Goal: Information Seeking & Learning: Compare options

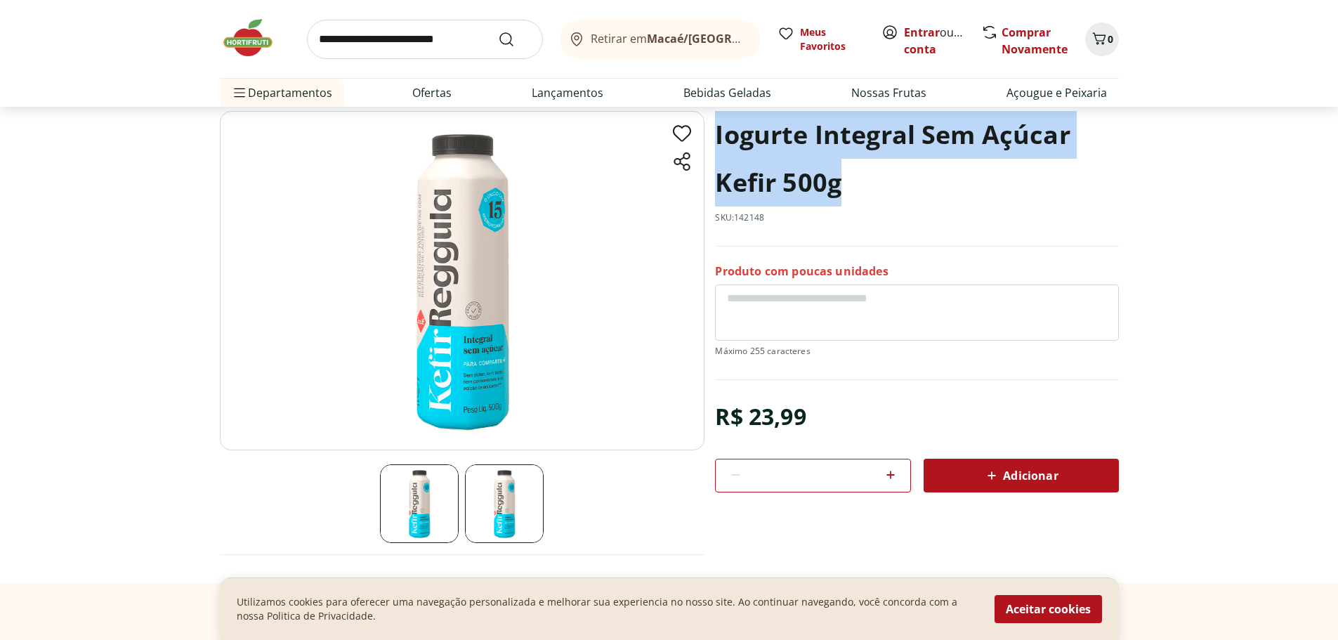
drag, startPoint x: 719, startPoint y: 136, endPoint x: 839, endPoint y: 177, distance: 126.2
click at [839, 177] on h1 "Iogurte Integral Sem Açúcar Kefir 500g" at bounding box center [916, 159] width 403 height 96
click at [506, 494] on img at bounding box center [504, 503] width 79 height 79
click at [459, 499] on img at bounding box center [419, 503] width 79 height 79
click at [416, 505] on img at bounding box center [419, 503] width 79 height 79
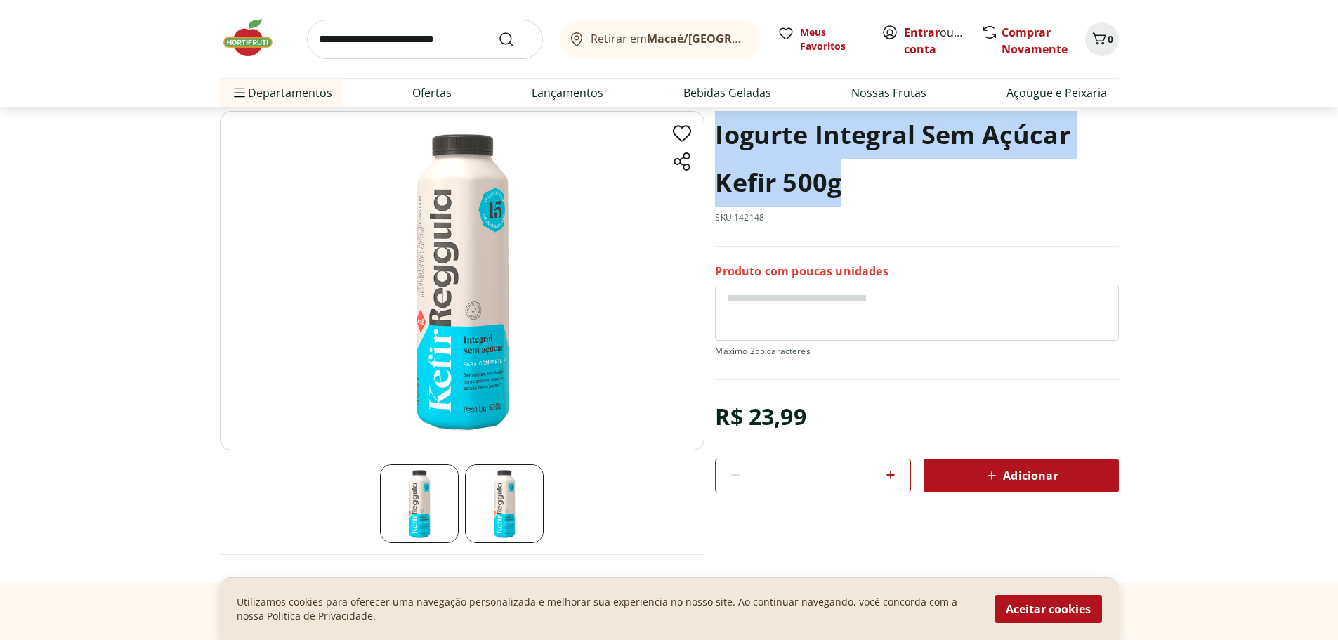
click at [470, 502] on img at bounding box center [504, 503] width 79 height 79
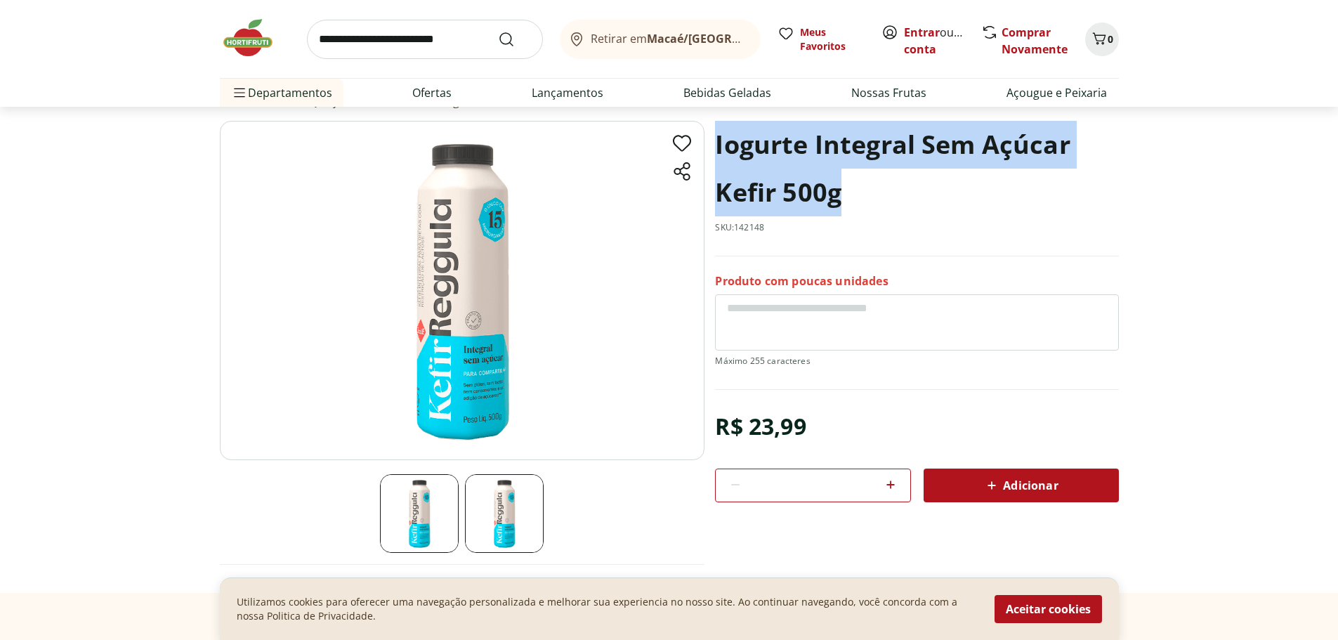
scroll to position [140, 0]
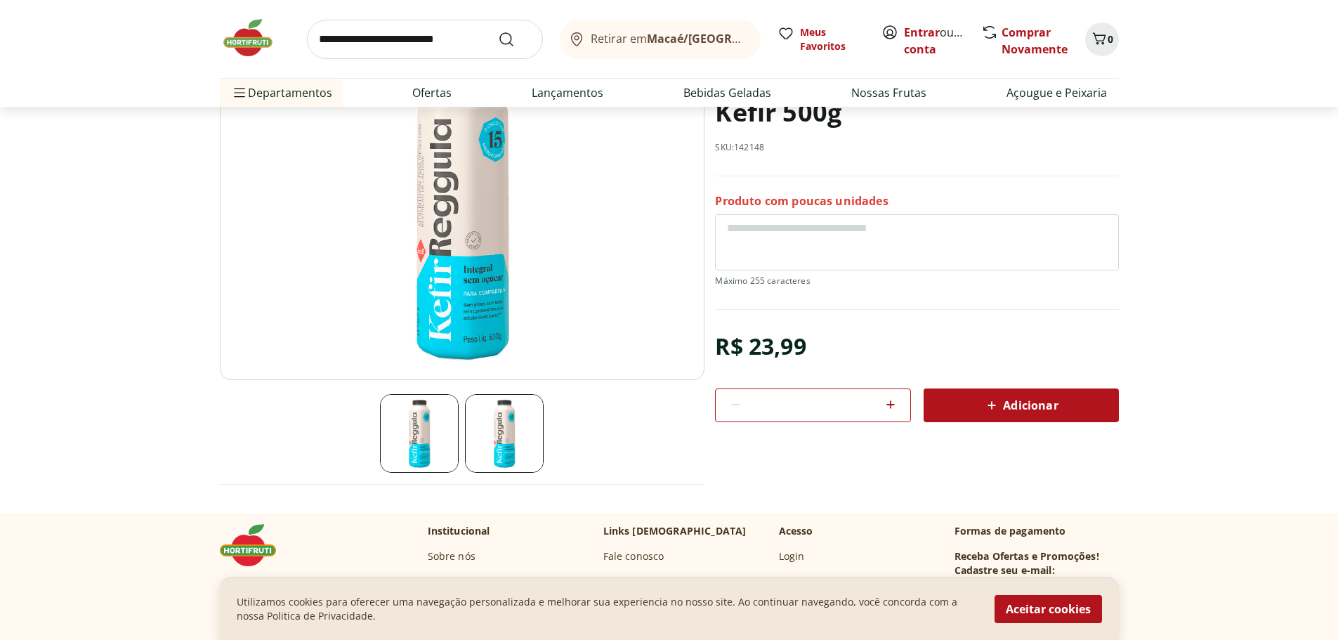
click at [418, 41] on input "search" at bounding box center [425, 39] width 236 height 39
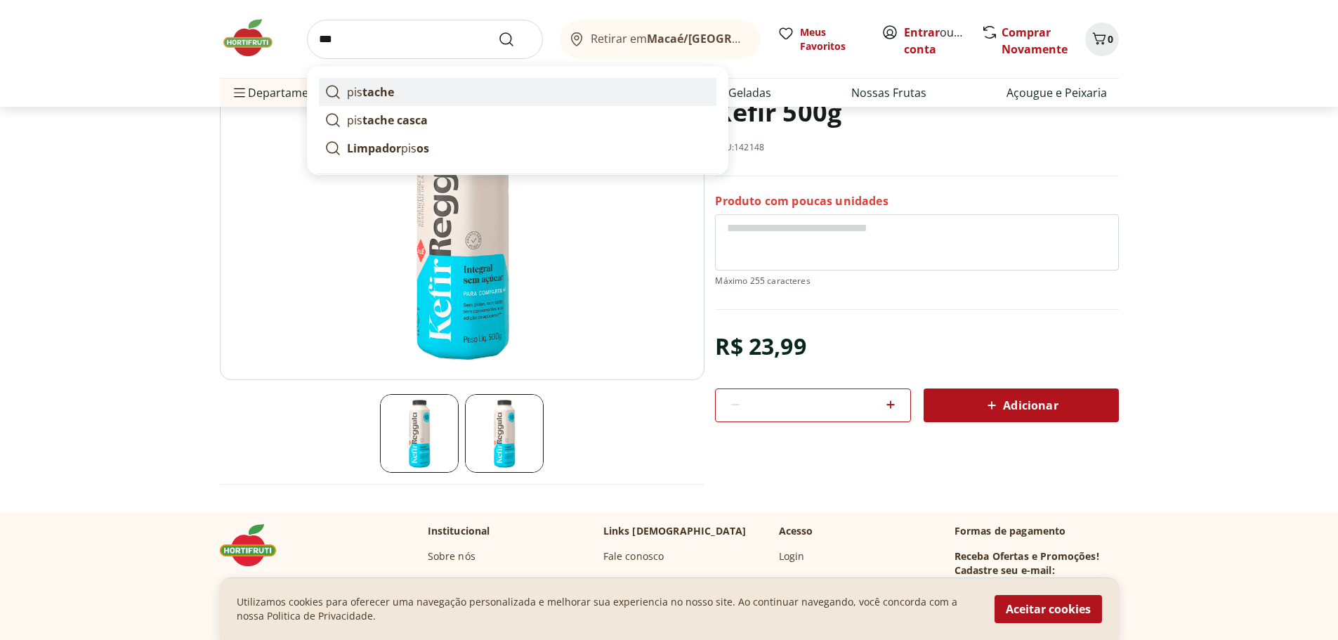
click at [390, 84] on strong "tache" at bounding box center [378, 91] width 32 height 15
type input "********"
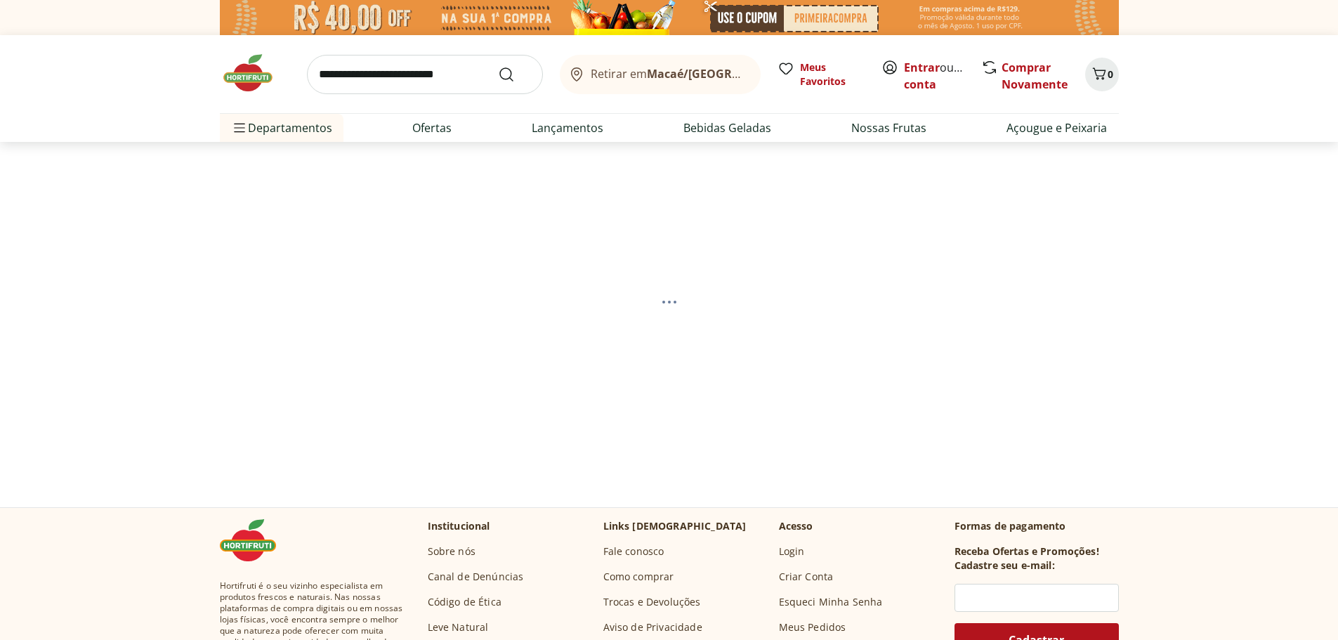
select select "**********"
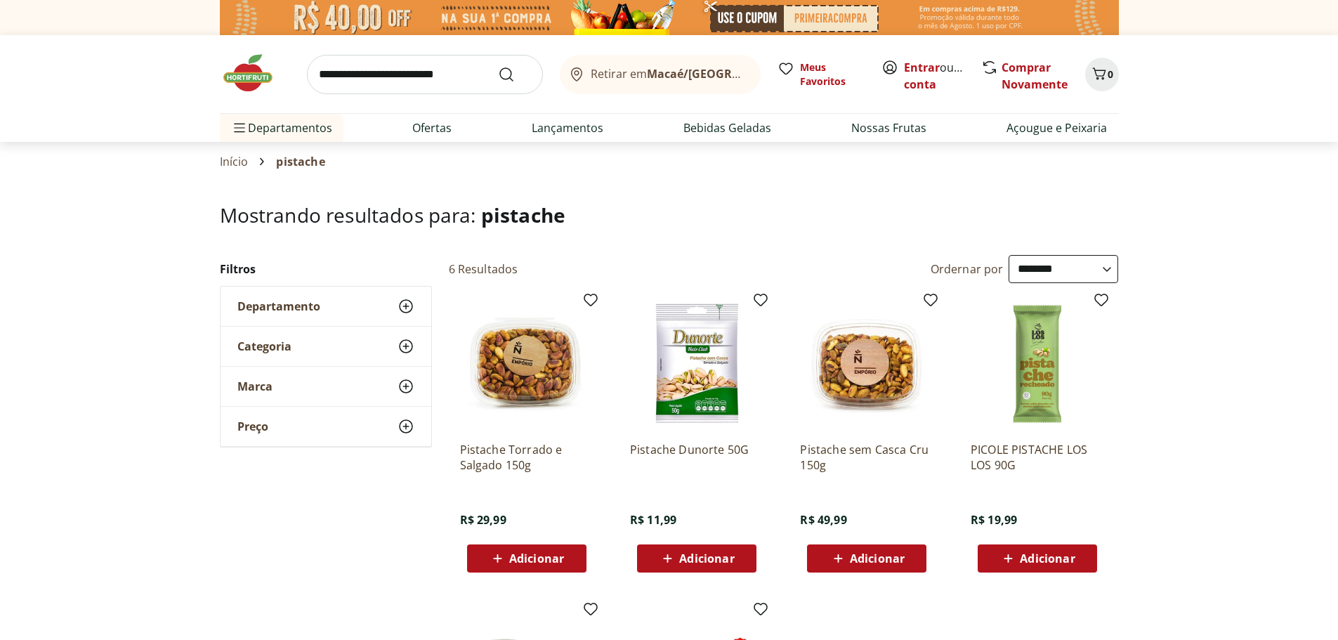
click at [551, 366] on img at bounding box center [526, 363] width 133 height 133
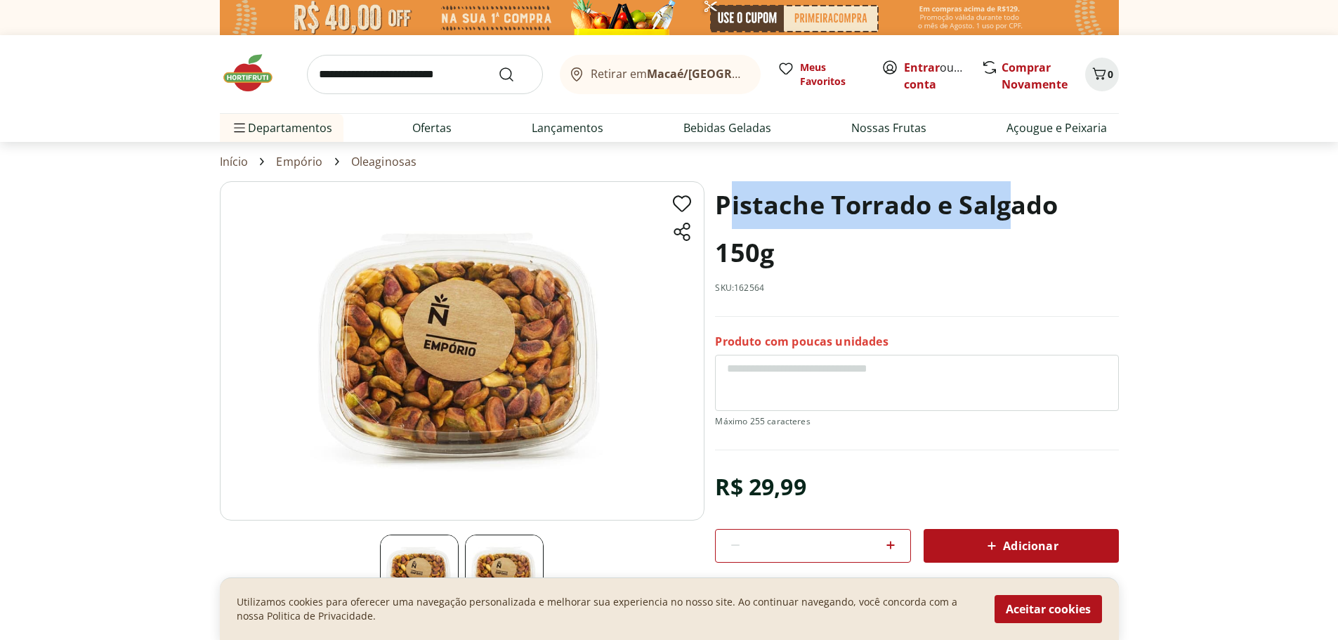
drag, startPoint x: 725, startPoint y: 198, endPoint x: 1031, endPoint y: 195, distance: 306.3
click at [1028, 195] on h1 "Pistache Torrado e Salgado 150g" at bounding box center [916, 229] width 403 height 96
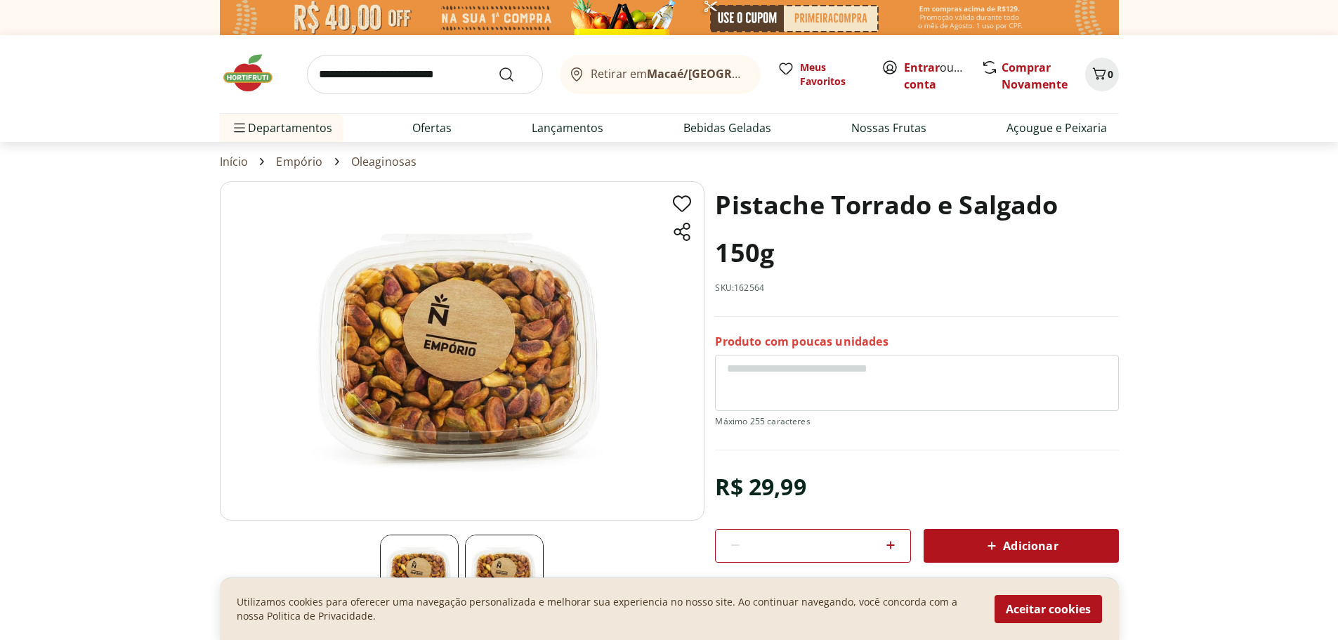
drag, startPoint x: 1052, startPoint y: 229, endPoint x: 1034, endPoint y: 238, distance: 19.8
click at [1051, 229] on h1 "Pistache Torrado e Salgado 150g" at bounding box center [916, 229] width 403 height 96
select select "**********"
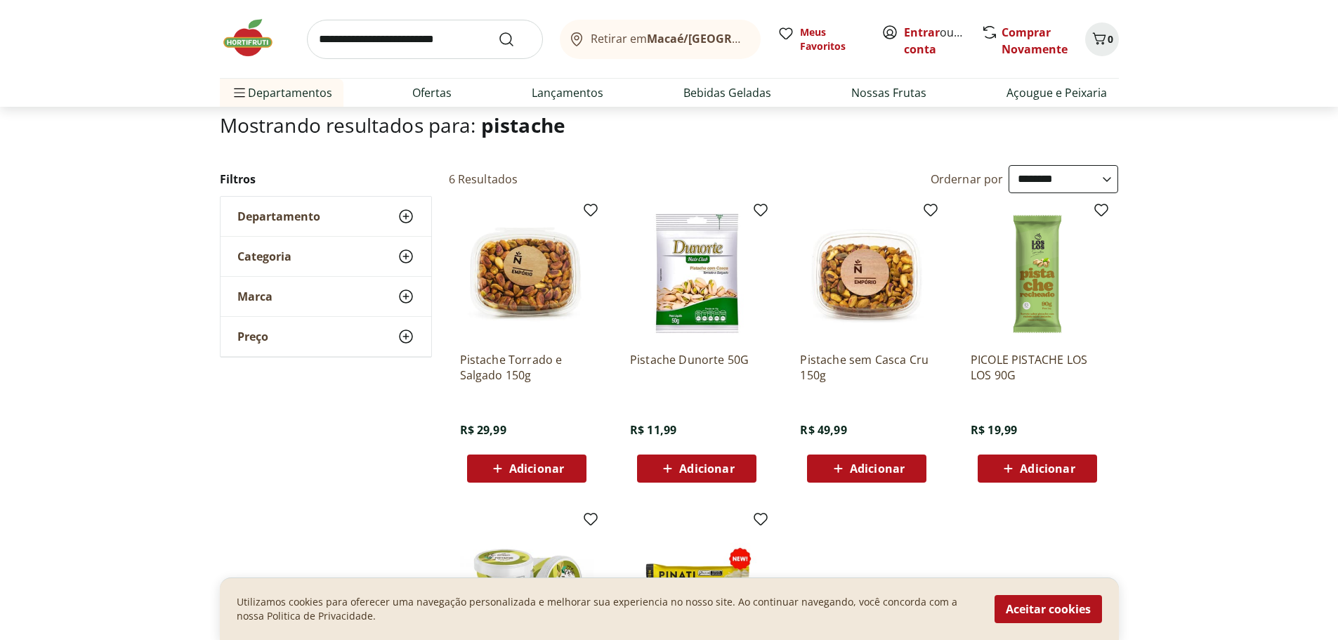
scroll to position [70, 0]
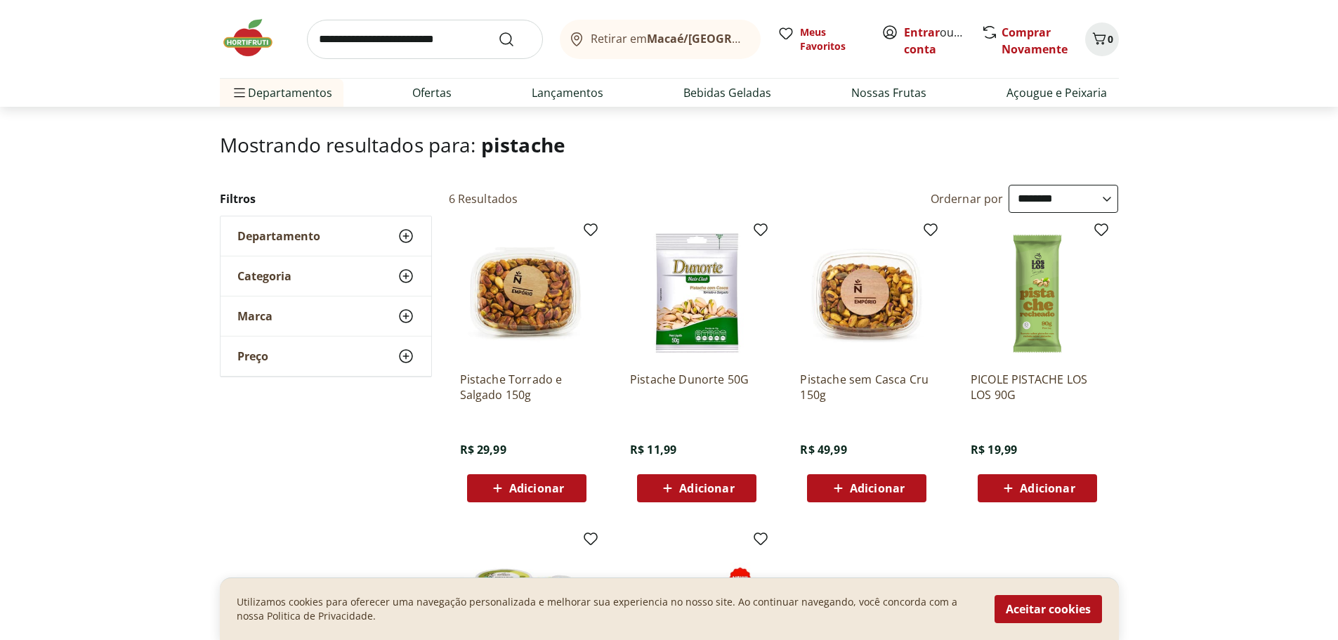
click at [883, 272] on img at bounding box center [866, 293] width 133 height 133
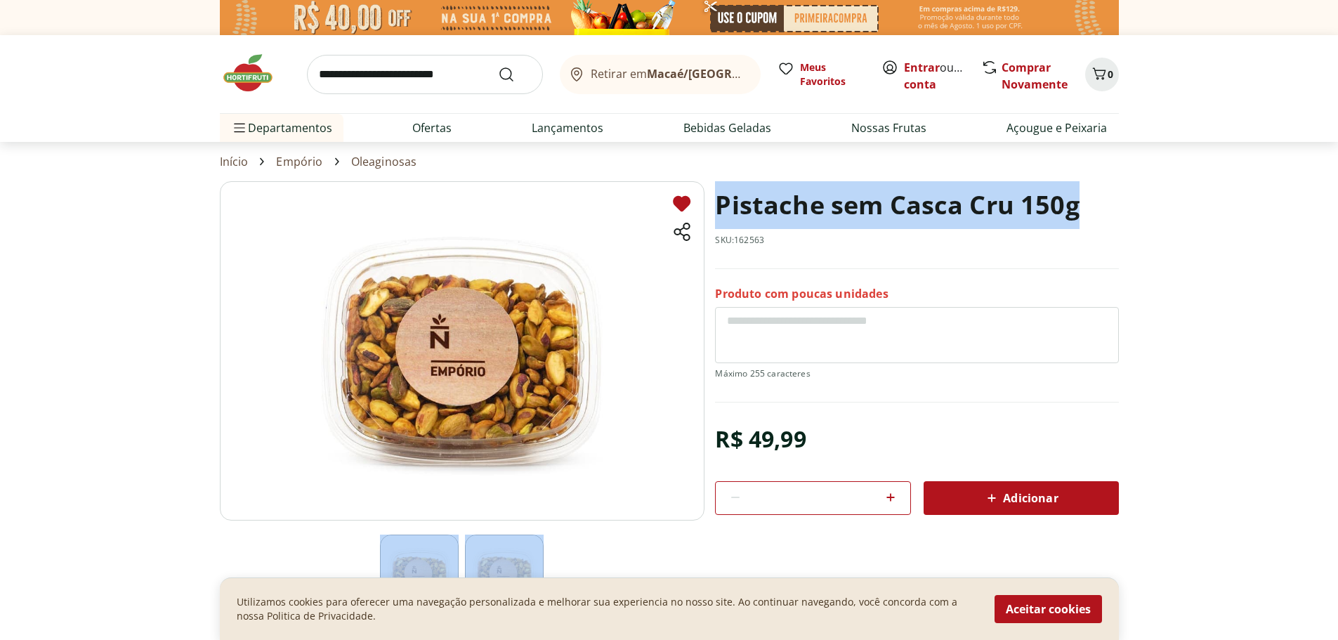
drag, startPoint x: 1040, startPoint y: 208, endPoint x: 685, endPoint y: 214, distance: 354.8
click at [685, 214] on section "Pistache sem Casca Cru 150g SKU: 162563 Produto com poucas unidades R$ 49,99 * …" at bounding box center [669, 416] width 899 height 471
select select "**********"
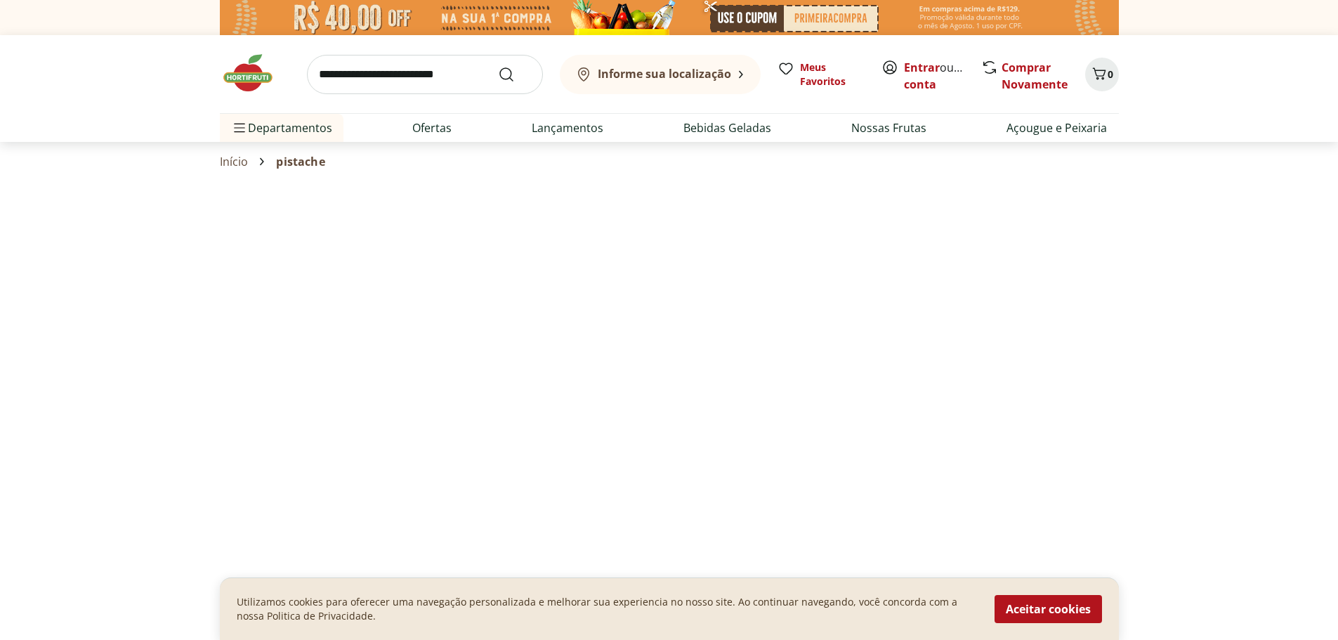
scroll to position [70, 0]
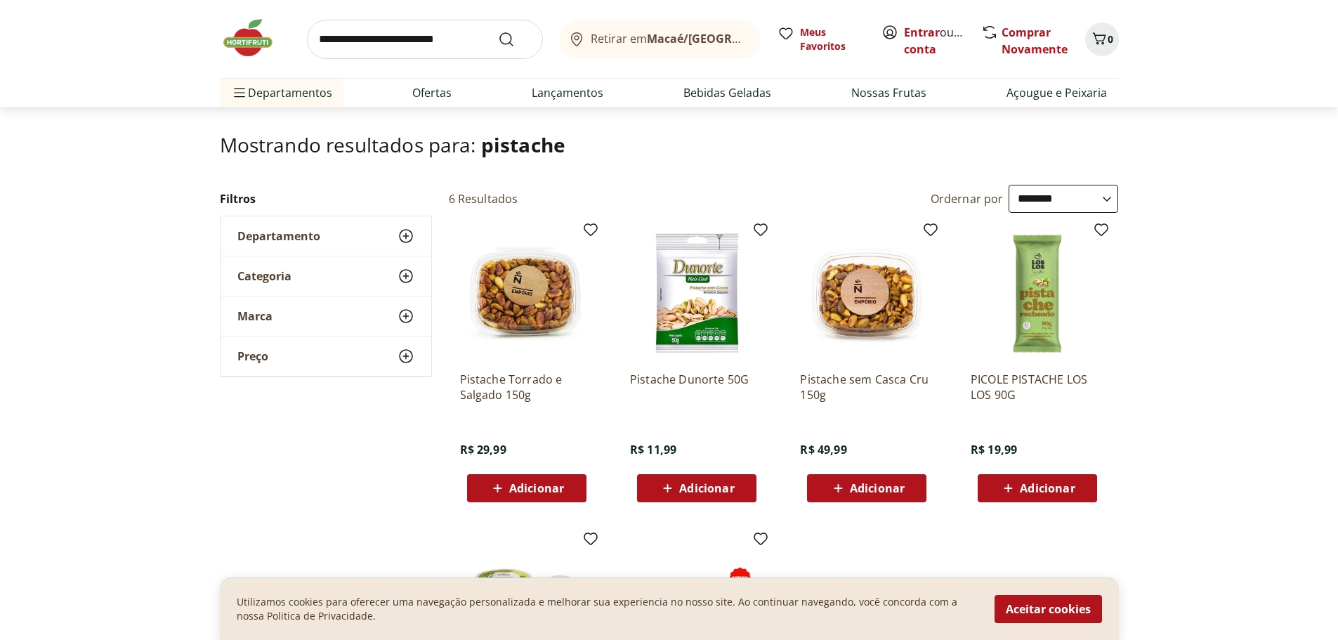
click at [397, 49] on input "search" at bounding box center [425, 39] width 236 height 39
type input "*******"
click at [498, 31] on button "Submit Search" at bounding box center [515, 39] width 34 height 17
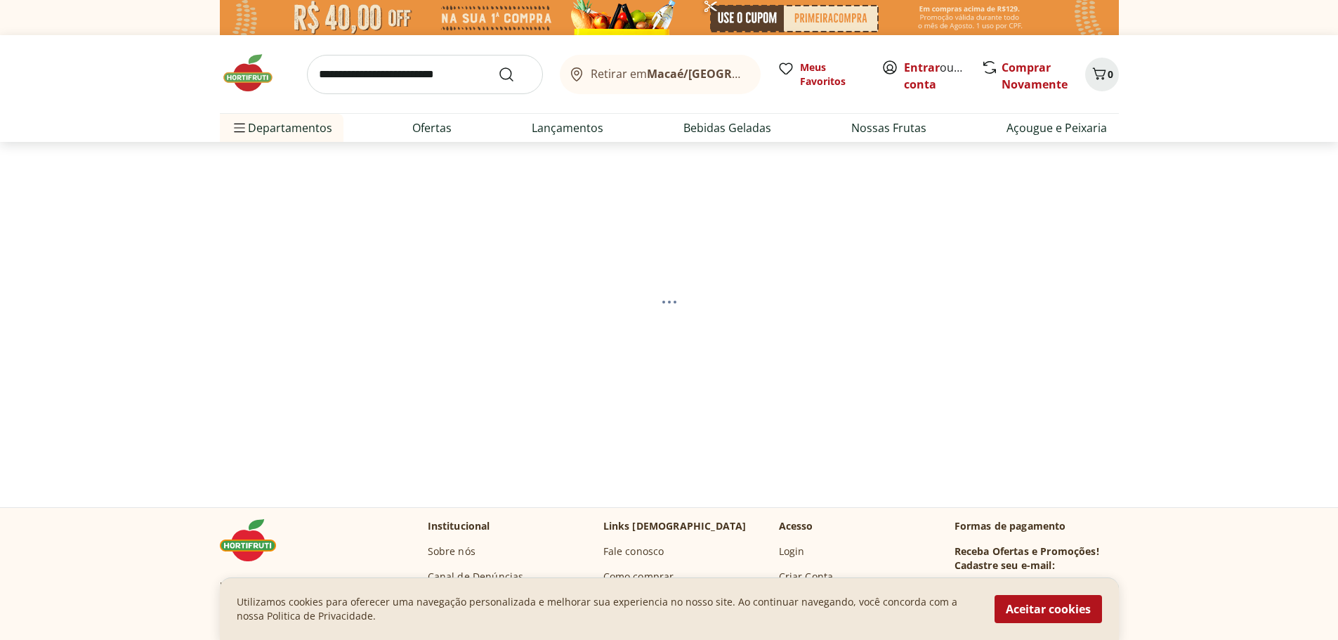
select select "**********"
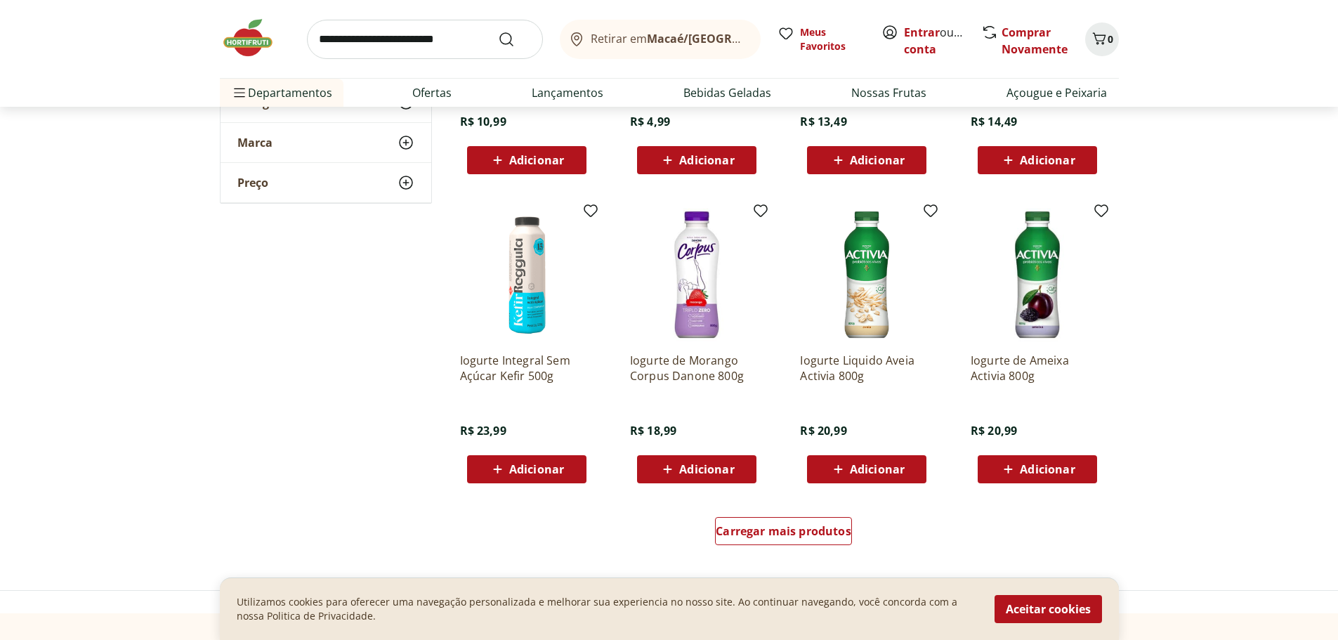
scroll to position [773, 0]
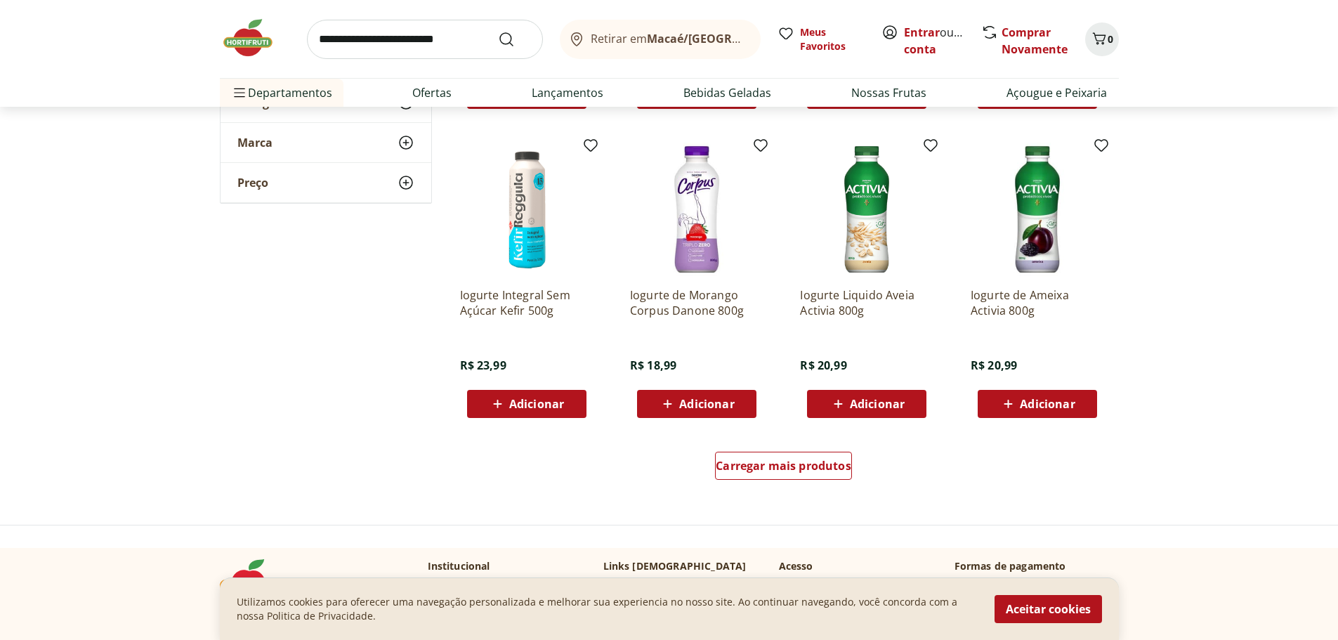
click at [534, 240] on img at bounding box center [526, 209] width 133 height 133
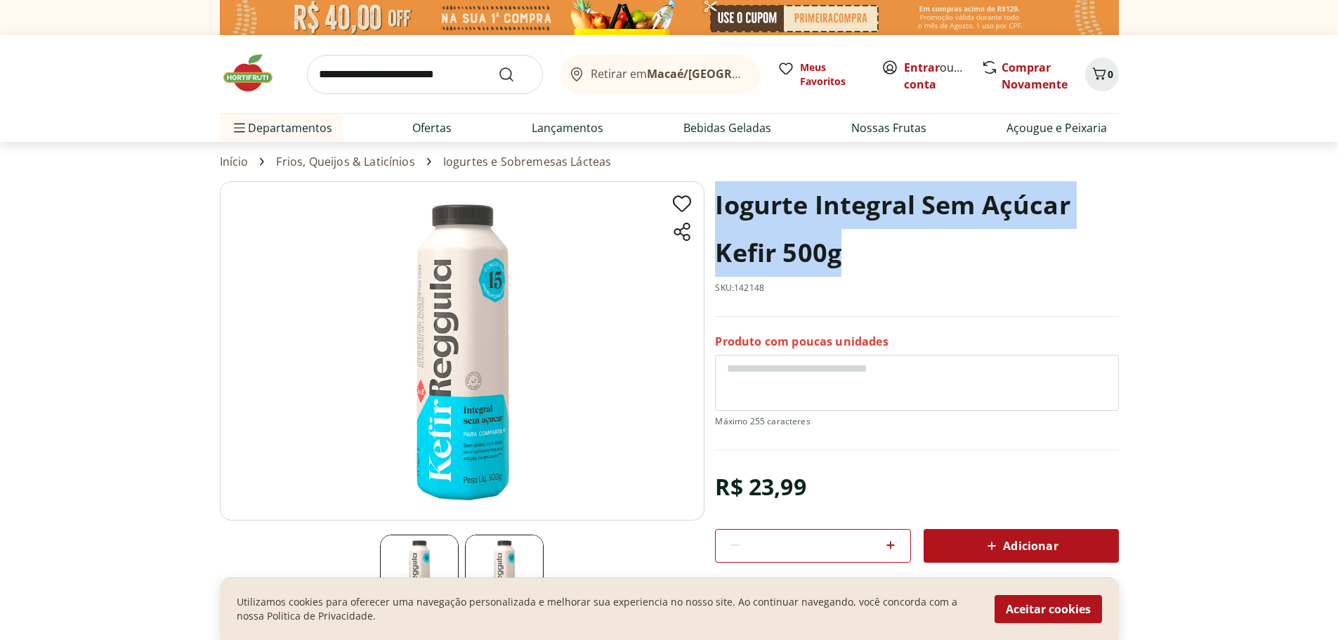
drag, startPoint x: 715, startPoint y: 205, endPoint x: 868, endPoint y: 261, distance: 162.9
click at [868, 261] on h1 "Iogurte Integral Sem Açúcar Kefir 500g" at bounding box center [916, 229] width 403 height 96
drag, startPoint x: 802, startPoint y: 227, endPoint x: 750, endPoint y: 211, distance: 54.4
click at [774, 212] on h1 "Iogurte Integral Sem Açúcar Kefir 500g" at bounding box center [916, 229] width 403 height 96
click at [722, 212] on h1 "Iogurte Integral Sem Açúcar Kefir 500g" at bounding box center [916, 229] width 403 height 96
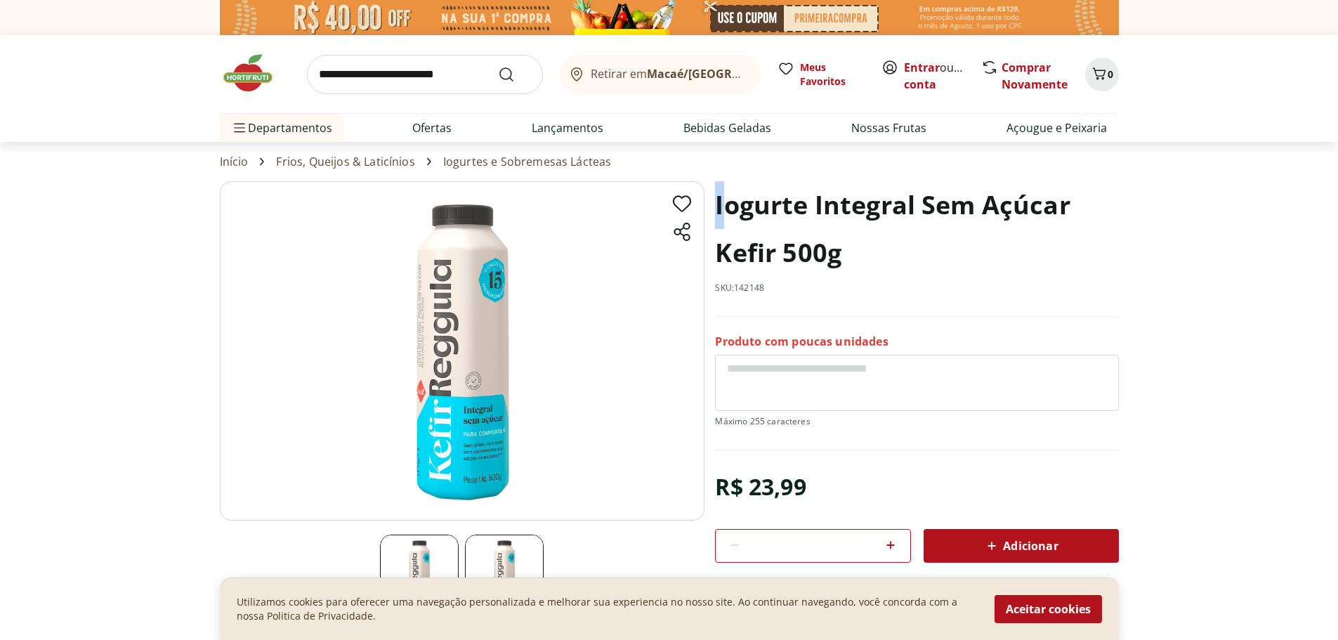
click at [721, 211] on h1 "Iogurte Integral Sem Açúcar Kefir 500g" at bounding box center [916, 229] width 403 height 96
click at [714, 203] on section "Iogurte Integral Sem Açúcar Kefir 500g SKU: 142148 Produto com poucas unidades …" at bounding box center [669, 416] width 899 height 471
click at [714, 202] on section "Iogurte Integral Sem Açúcar Kefir 500g SKU: 142148 Produto com poucas unidades …" at bounding box center [669, 416] width 899 height 471
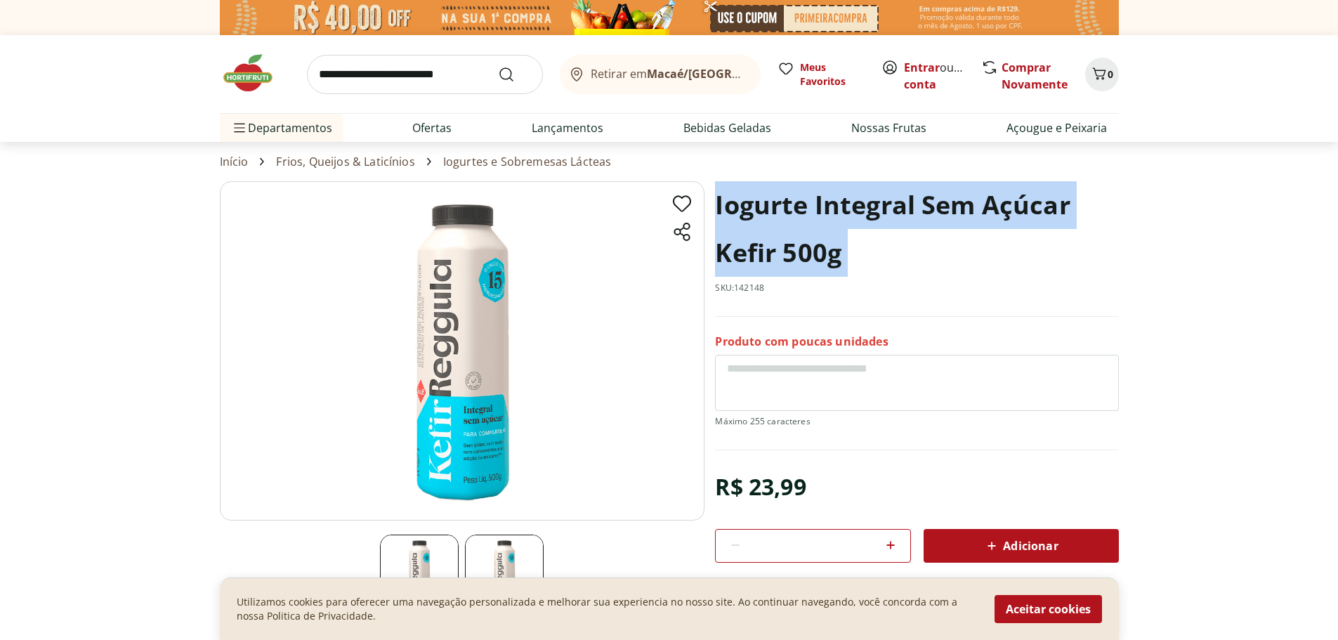
click at [715, 202] on h1 "Iogurte Integral Sem Açúcar Kefir 500g" at bounding box center [916, 229] width 403 height 96
drag, startPoint x: 1082, startPoint y: 202, endPoint x: 714, endPoint y: 210, distance: 367.5
click at [714, 210] on section "Iogurte Integral Sem Açúcar Kefir 500g SKU: 142148 Produto com poucas unidades …" at bounding box center [669, 416] width 899 height 471
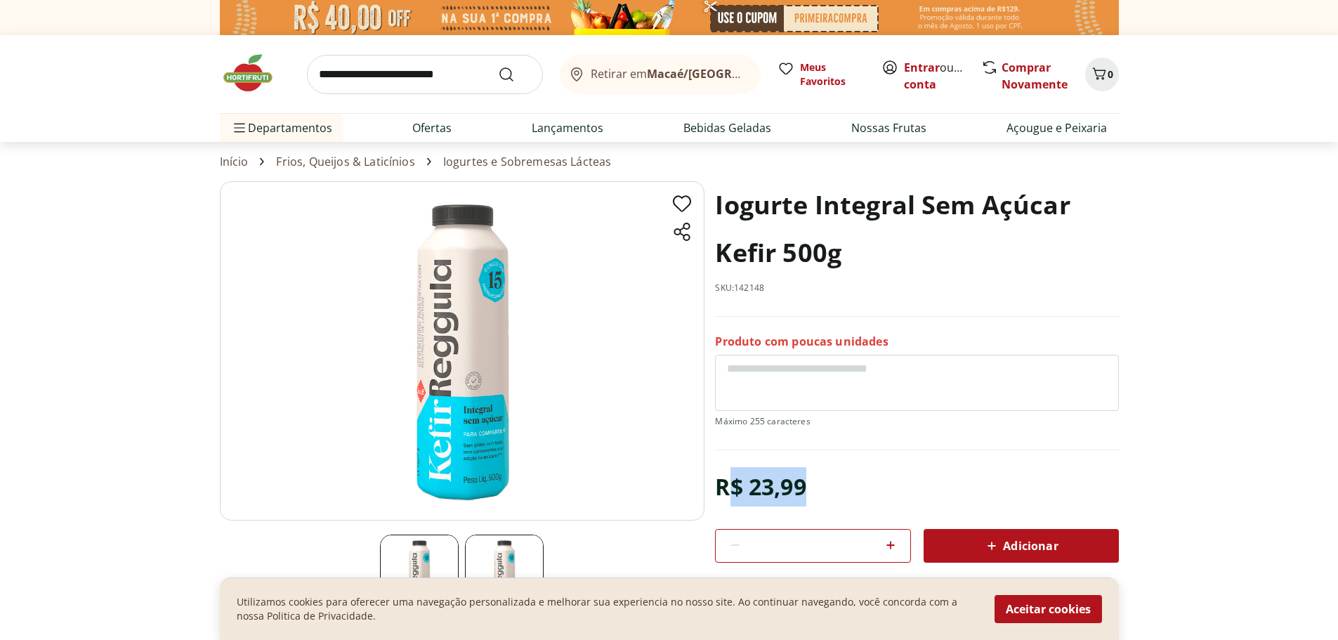
drag, startPoint x: 816, startPoint y: 478, endPoint x: 730, endPoint y: 464, distance: 86.8
click at [730, 464] on section "Iogurte Integral Sem Açúcar Kefir 500g SKU: 142148 Produto com poucas unidades …" at bounding box center [916, 371] width 403 height 381
